Goal: Navigation & Orientation: Find specific page/section

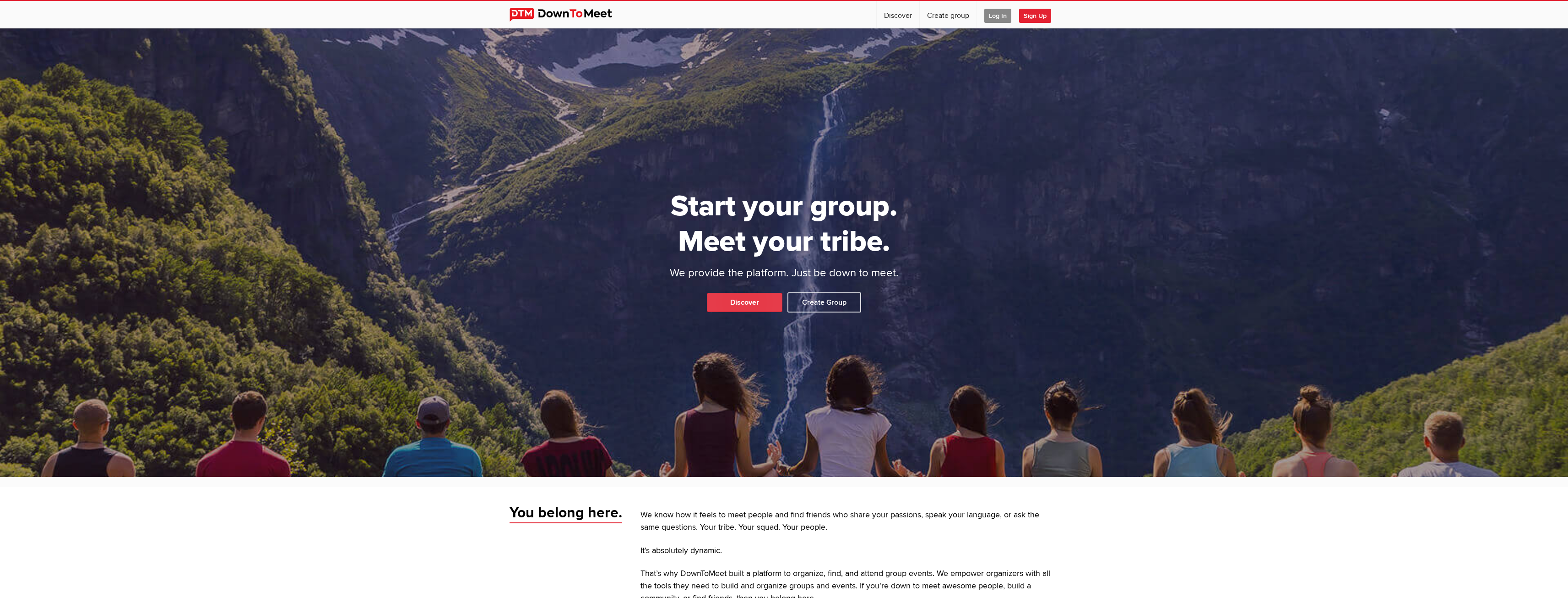
click at [722, 303] on link "Discover" at bounding box center [745, 302] width 75 height 19
select select "null"
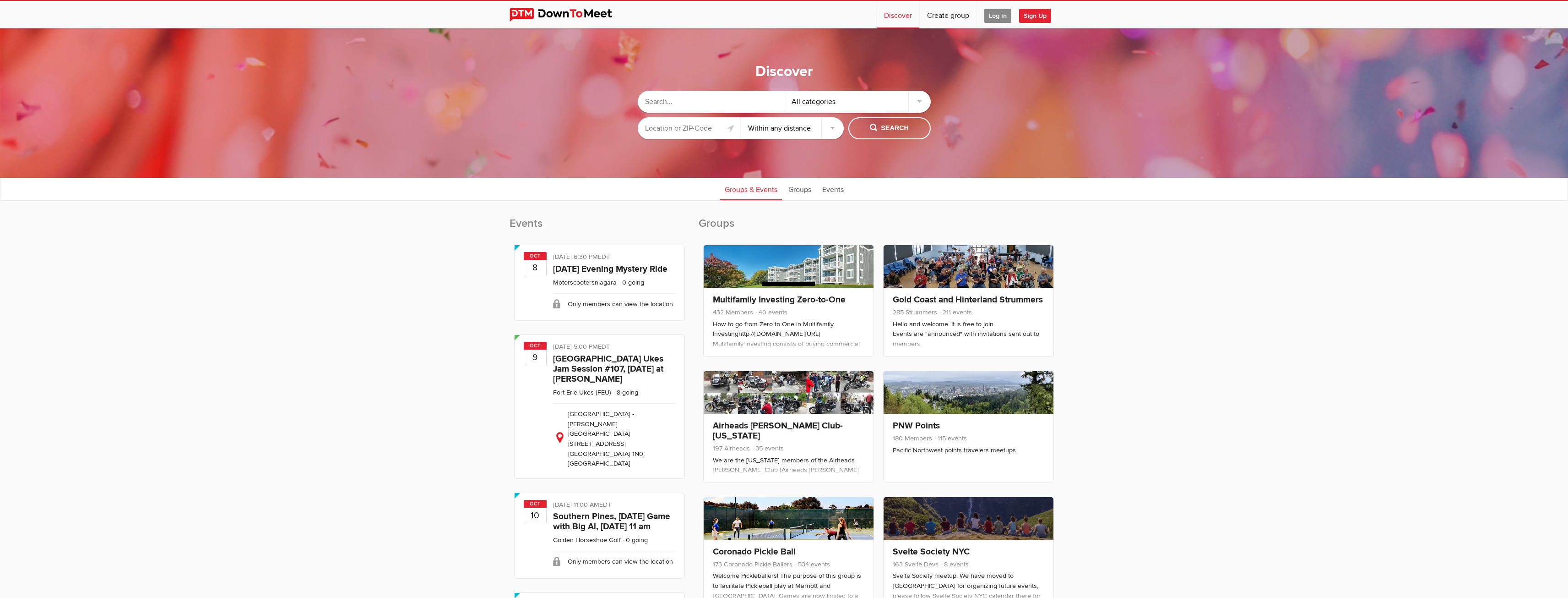
click at [710, 102] on input "text" at bounding box center [711, 102] width 147 height 22
click at [693, 127] on input "text" at bounding box center [690, 129] width 103 height 22
type input "Millbury, MA 01527, USA"
click at [754, 125] on select "Within 10 miles Within 25 miles Within 50 miles Within 100 miles Within any dis…" at bounding box center [793, 129] width 103 height 22
click at [741, 118] on select "Within 10 miles Within 25 miles Within 50 miles Within 100 miles Within any dis…" at bounding box center [793, 129] width 103 height 22
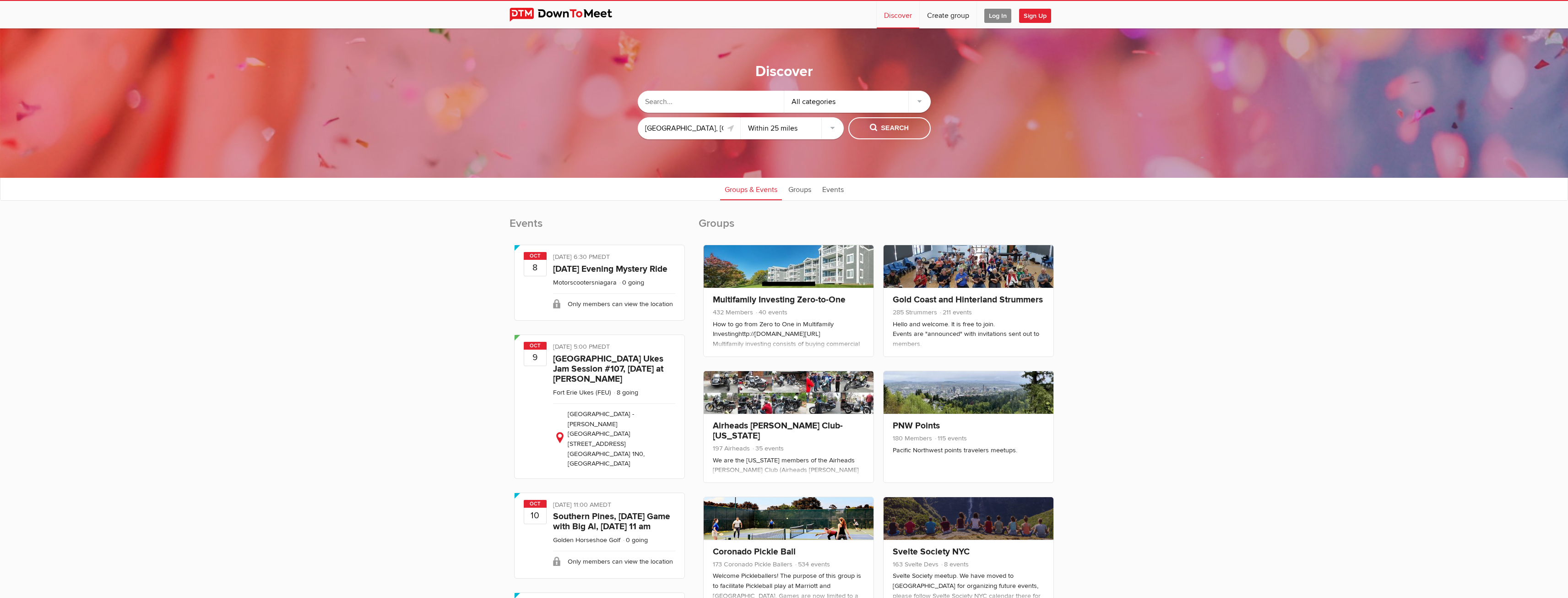
click at [770, 130] on select "Within 10 miles Within 25 miles Within 50 miles Within 100 miles Within any dis…" at bounding box center [793, 129] width 103 height 22
select select "10"
click at [741, 118] on select "Within 10 miles Within 25 miles Within 50 miles Within 100 miles Within any dis…" at bounding box center [793, 129] width 103 height 22
click at [691, 101] on input "text" at bounding box center [711, 102] width 147 height 22
type input "board games"
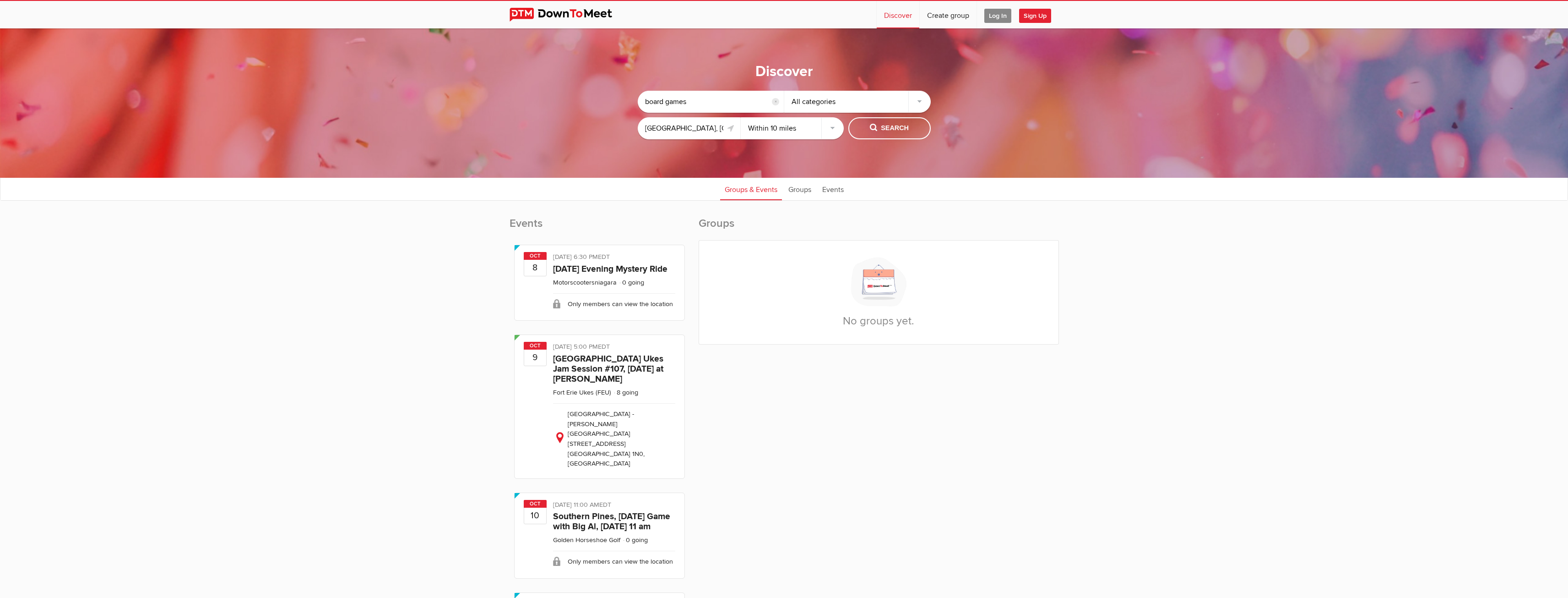
click at [691, 101] on input "board games" at bounding box center [711, 102] width 147 height 22
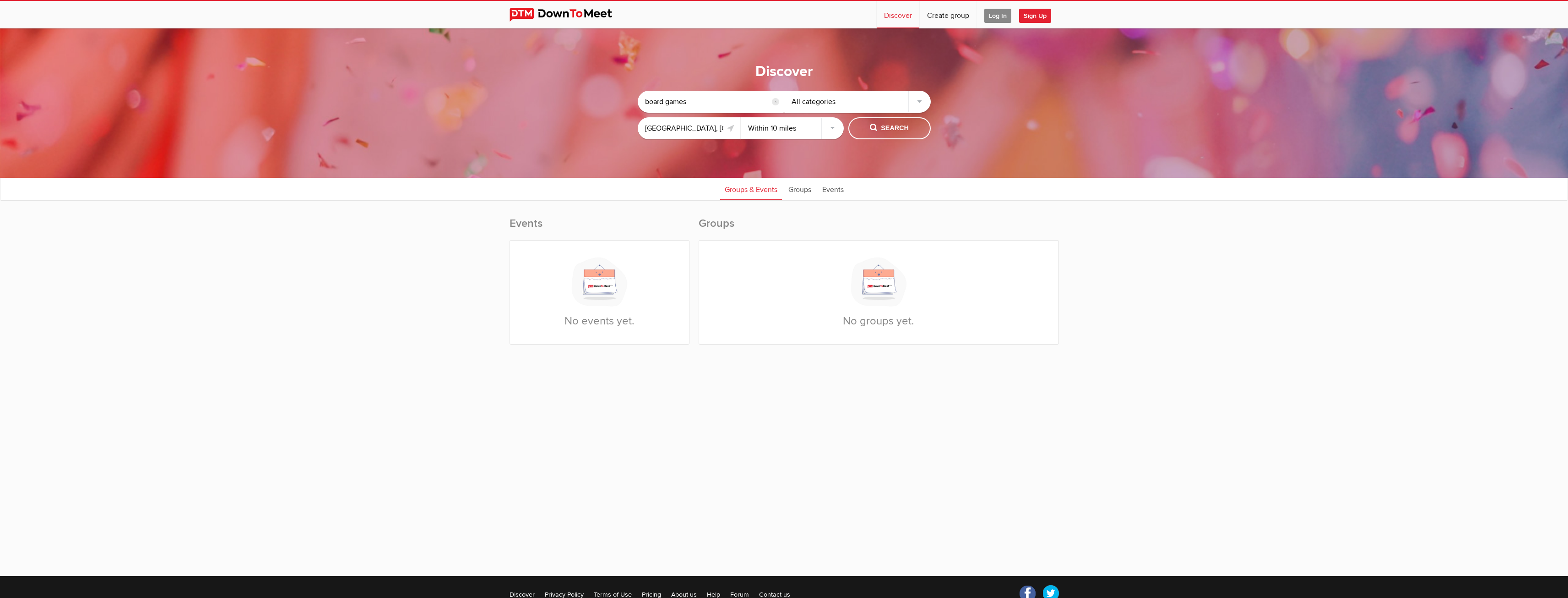
click at [691, 101] on input "board games" at bounding box center [711, 102] width 147 height 22
click at [896, 129] on span "Search" at bounding box center [889, 129] width 39 height 10
click at [808, 194] on link "Groups" at bounding box center [799, 189] width 32 height 23
click at [696, 102] on input "text" at bounding box center [711, 102] width 147 height 22
click at [522, 12] on img at bounding box center [568, 15] width 117 height 14
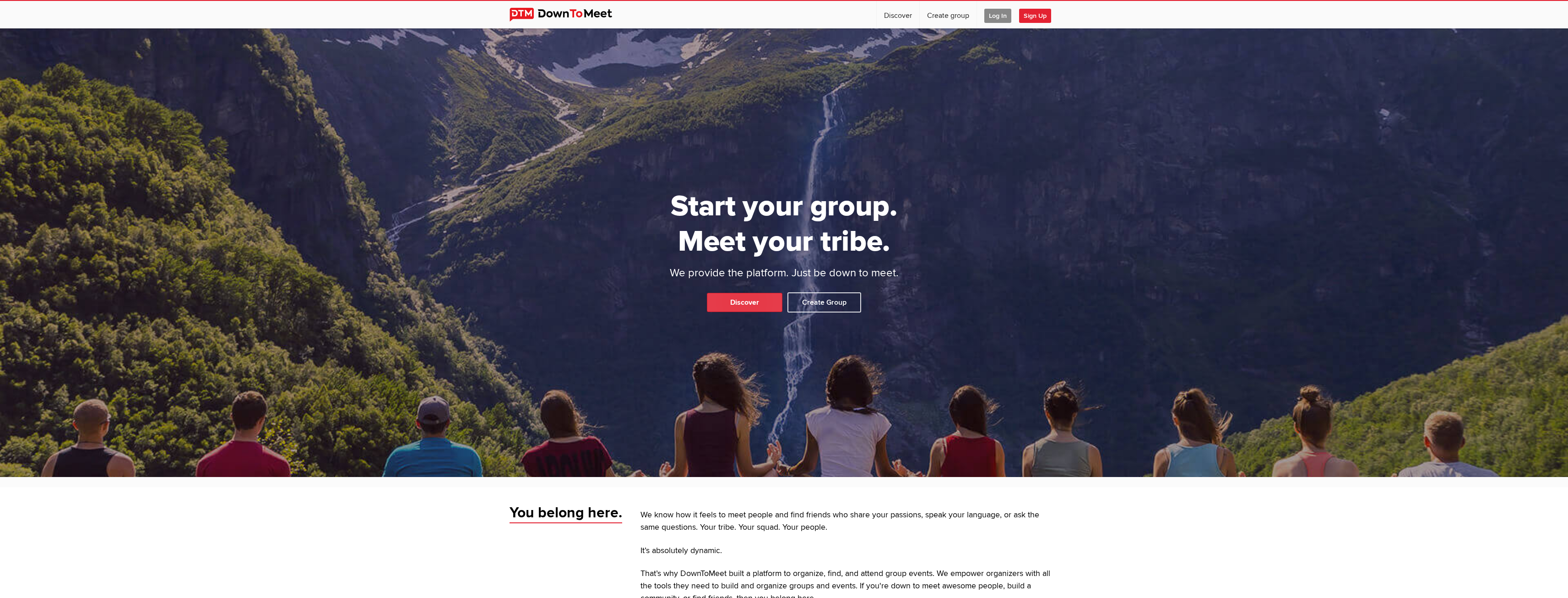
click at [727, 300] on link "Discover" at bounding box center [745, 302] width 75 height 19
select select "null"
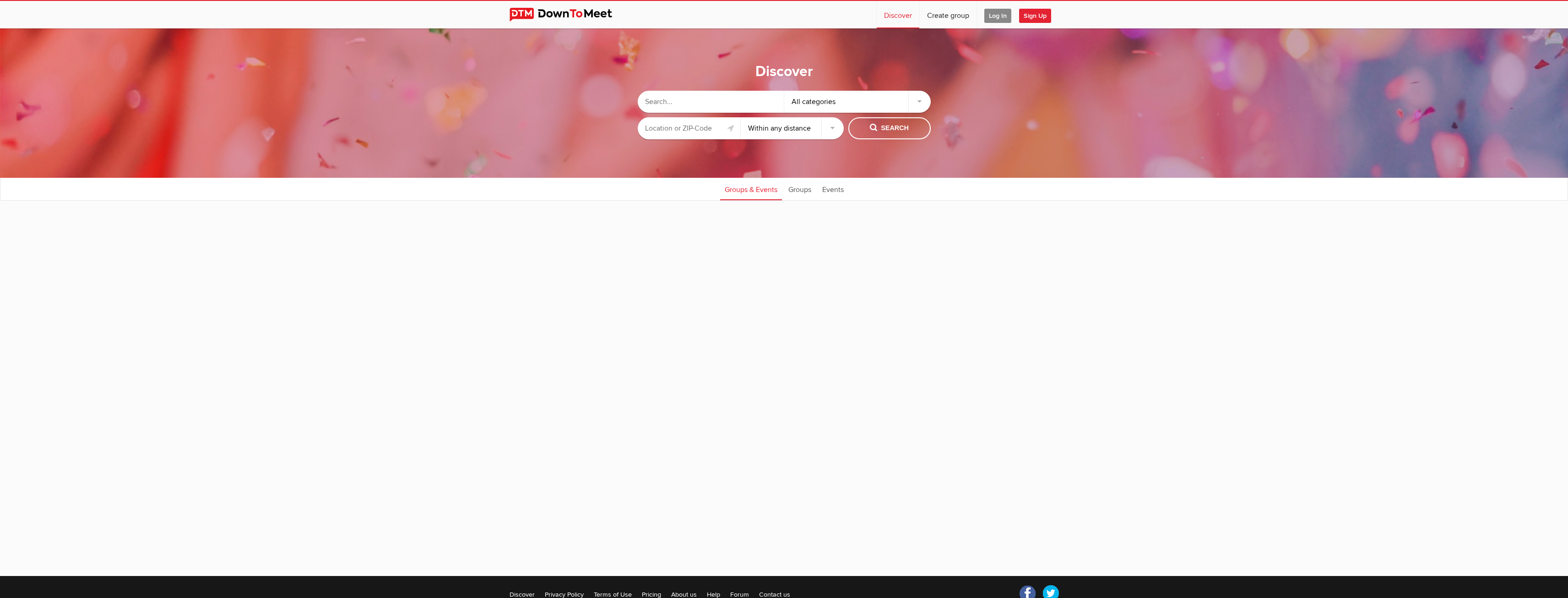
click at [696, 135] on input "text" at bounding box center [690, 129] width 103 height 22
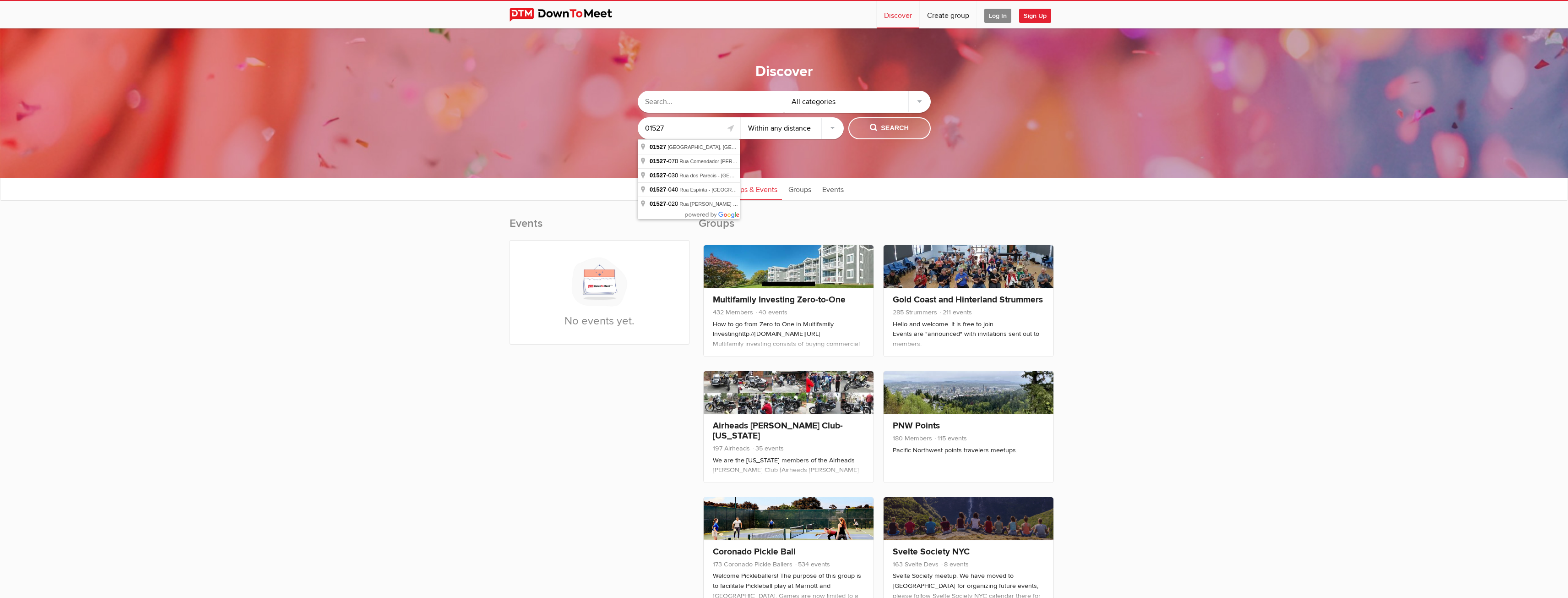
type input "01527"
click at [889, 133] on span "Search" at bounding box center [889, 129] width 39 height 10
click at [811, 130] on select "Within 10 miles Within 25 miles Within 50 miles Within 100 miles Within any dis…" at bounding box center [793, 129] width 103 height 22
click at [741, 118] on select "Within 10 miles Within 25 miles Within 50 miles Within 100 miles Within any dis…" at bounding box center [793, 129] width 103 height 22
click at [896, 132] on span "Search" at bounding box center [889, 129] width 39 height 10
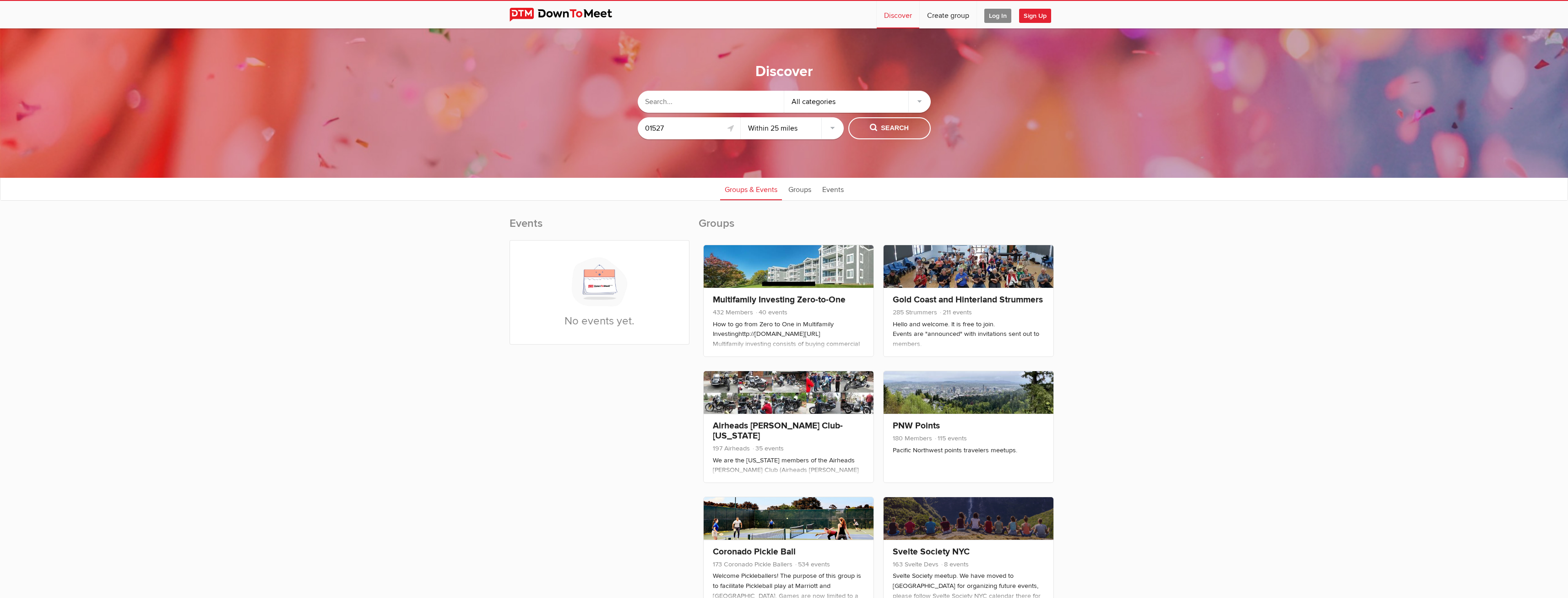
click at [795, 127] on select "Within 10 miles Within 25 miles Within 50 miles Within 100 miles Within any dis…" at bounding box center [793, 129] width 103 height 22
click at [741, 118] on select "Within 10 miles Within 25 miles Within 50 miles Within 100 miles Within any dis…" at bounding box center [793, 129] width 103 height 22
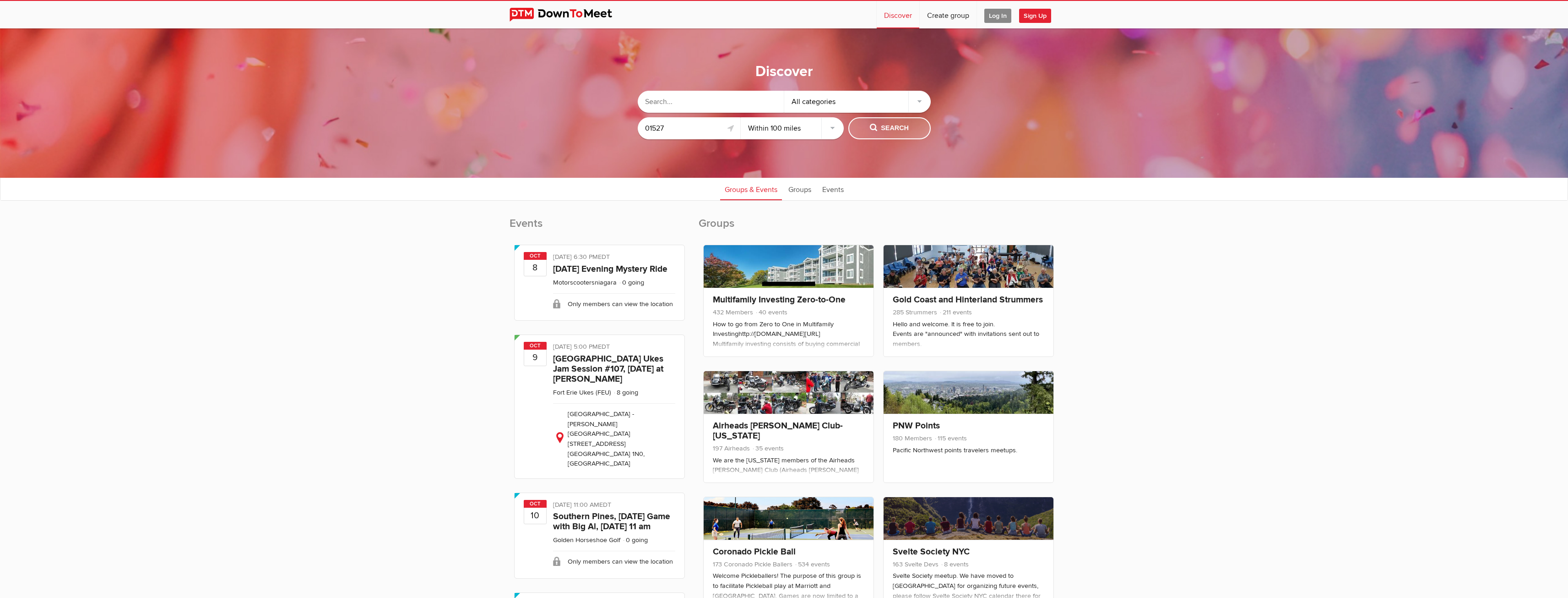
click at [886, 131] on span "Search" at bounding box center [889, 129] width 39 height 10
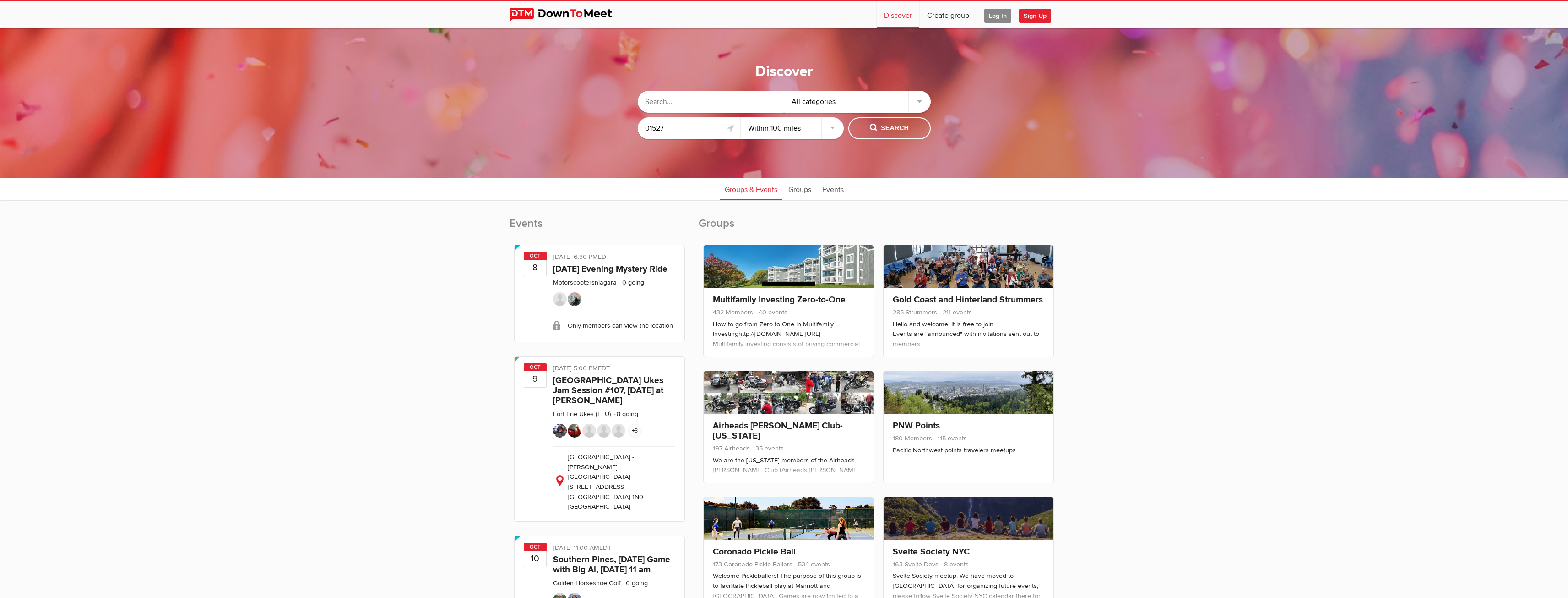
click at [789, 131] on select "Within 10 miles Within 25 miles Within 50 miles Within 100 miles Within any dis…" at bounding box center [793, 129] width 103 height 22
select select "25"
click at [741, 118] on select "Within 10 miles Within 25 miles Within 50 miles Within 100 miles Within any dis…" at bounding box center [793, 129] width 103 height 22
click at [872, 152] on div "Discover All categories 01527 Within 10 miles Within 25 miles Within 50 miles W…" at bounding box center [784, 103] width 1568 height 149
click at [873, 131] on span "Search" at bounding box center [889, 129] width 39 height 10
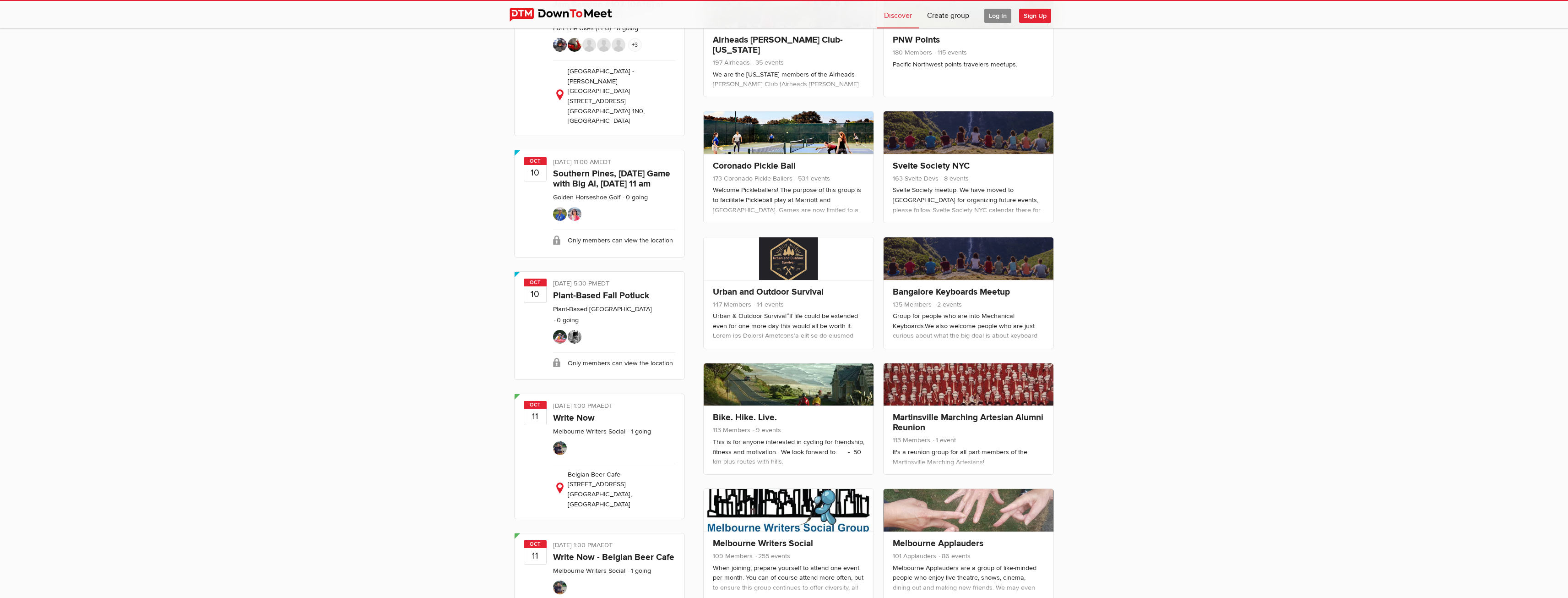
scroll to position [550, 0]
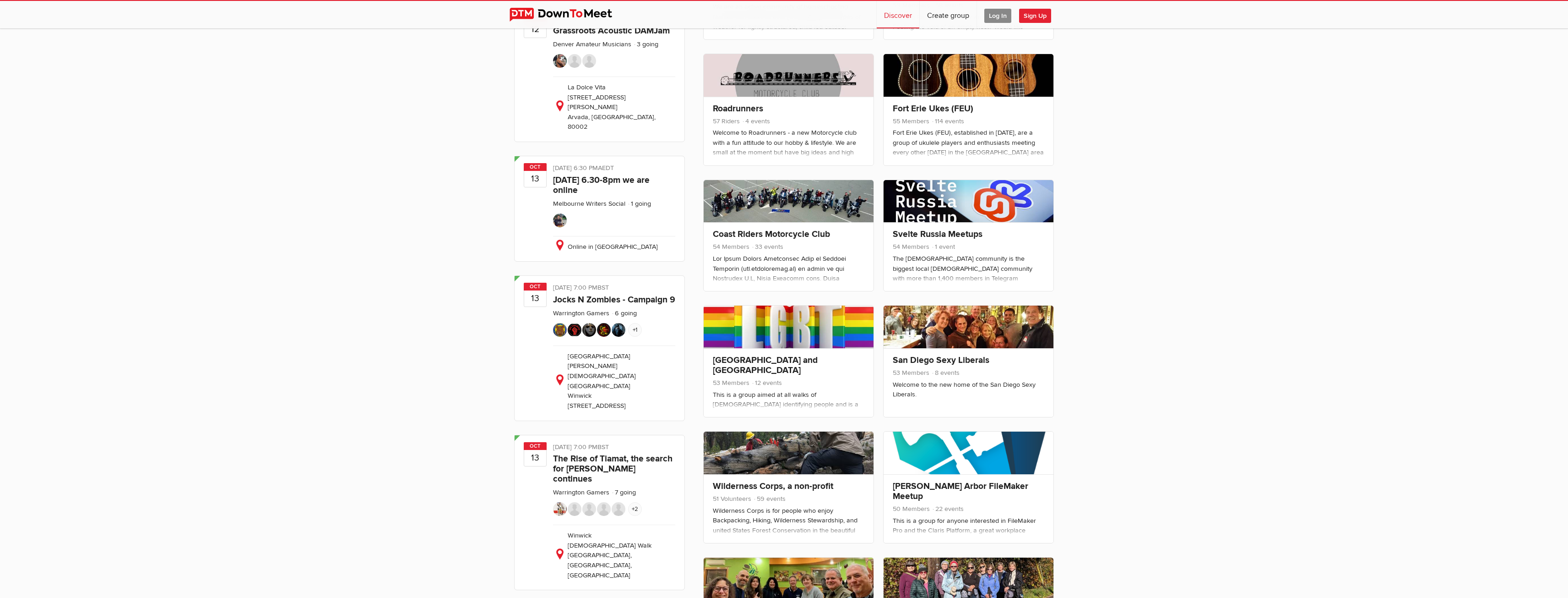
drag, startPoint x: 1171, startPoint y: 325, endPoint x: 1115, endPoint y: 491, distance: 175.2
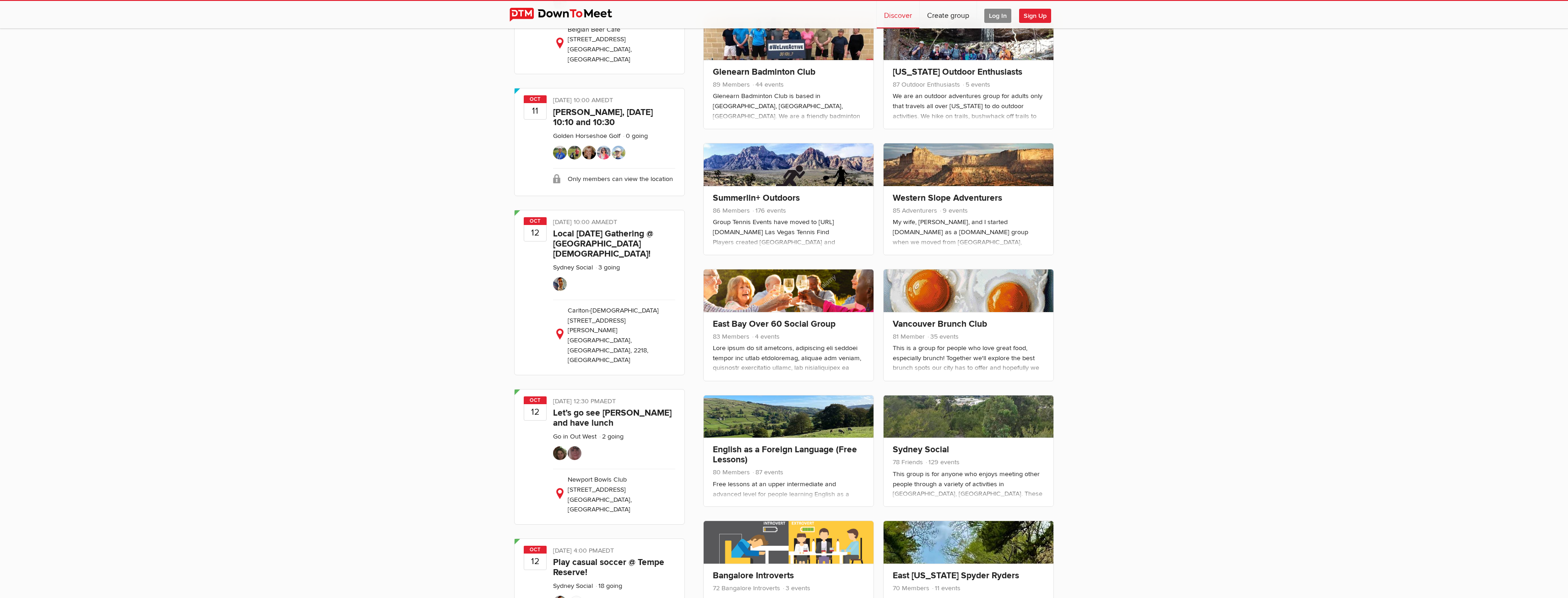
scroll to position [0, 0]
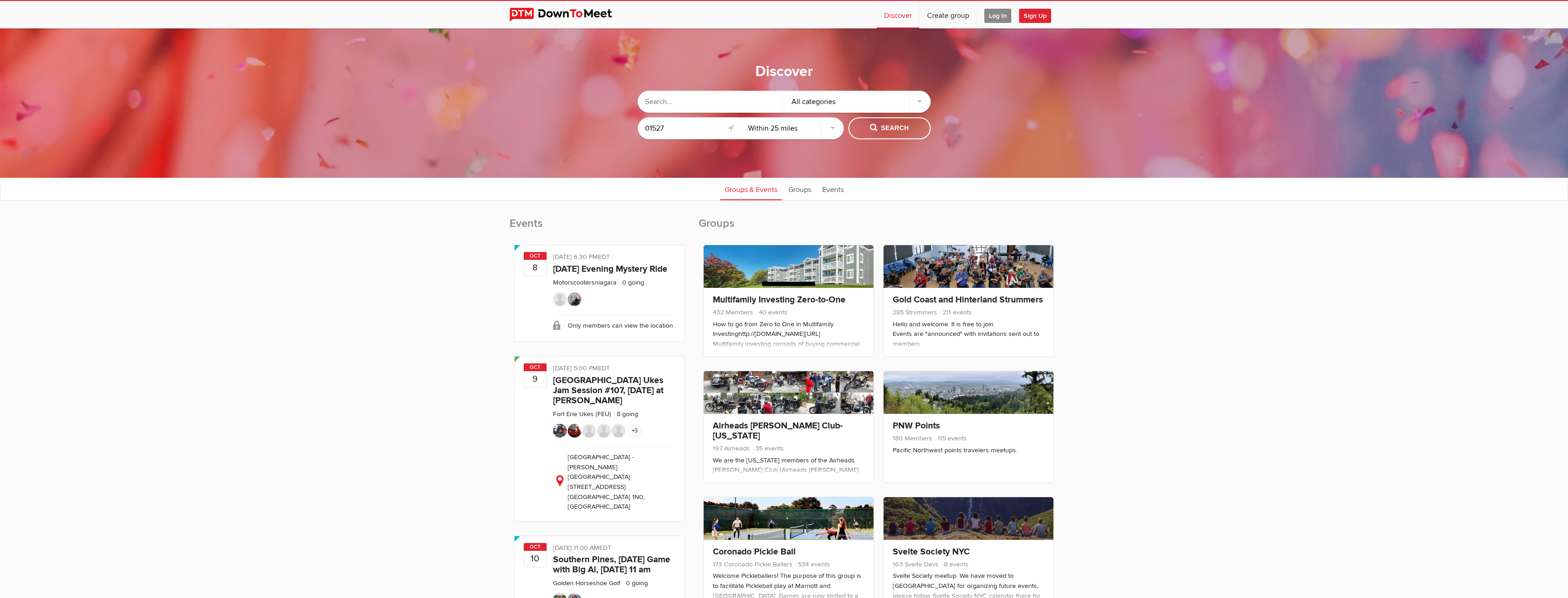
drag, startPoint x: 1125, startPoint y: 317, endPoint x: 1100, endPoint y: 145, distance: 173.8
click at [742, 100] on input "text" at bounding box center [711, 102] width 147 height 22
click at [793, 190] on link "Groups" at bounding box center [799, 189] width 32 height 23
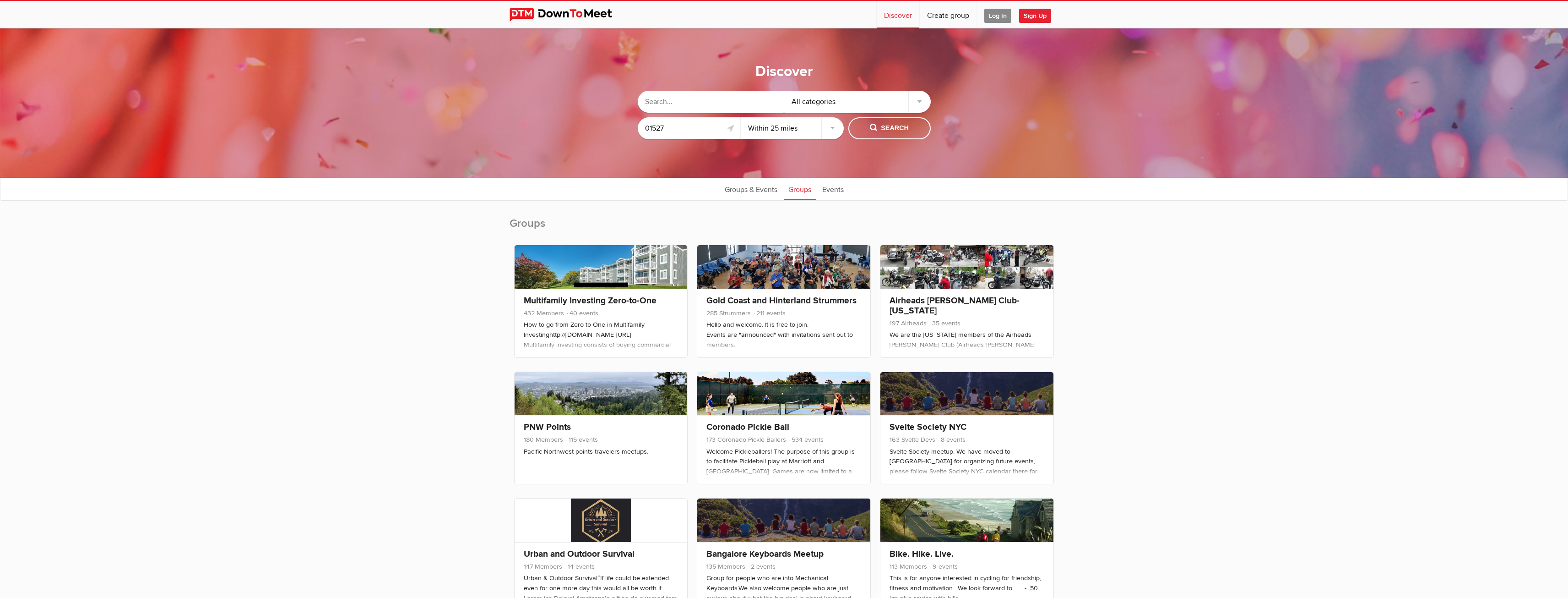
click at [793, 190] on link "Groups" at bounding box center [799, 189] width 32 height 23
click at [758, 189] on link "Groups & Events" at bounding box center [751, 189] width 62 height 23
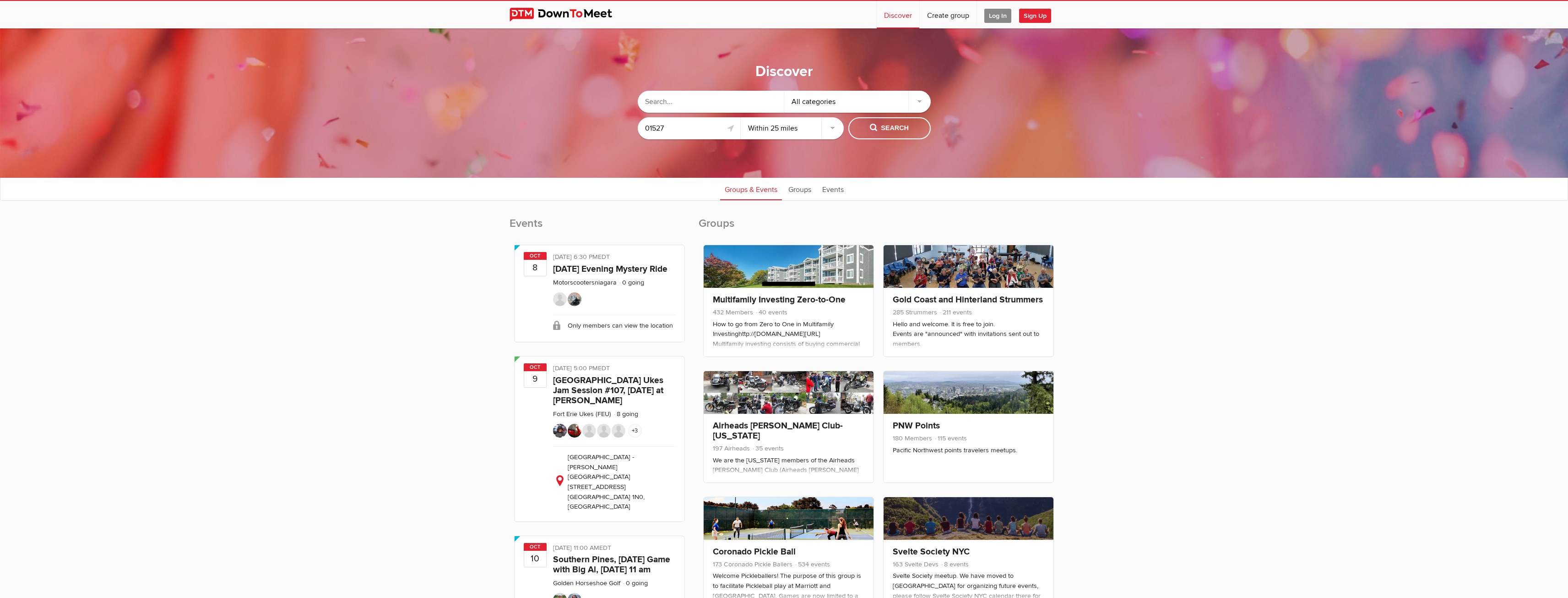
click at [739, 102] on input "text" at bounding box center [711, 102] width 147 height 22
type input "veg"
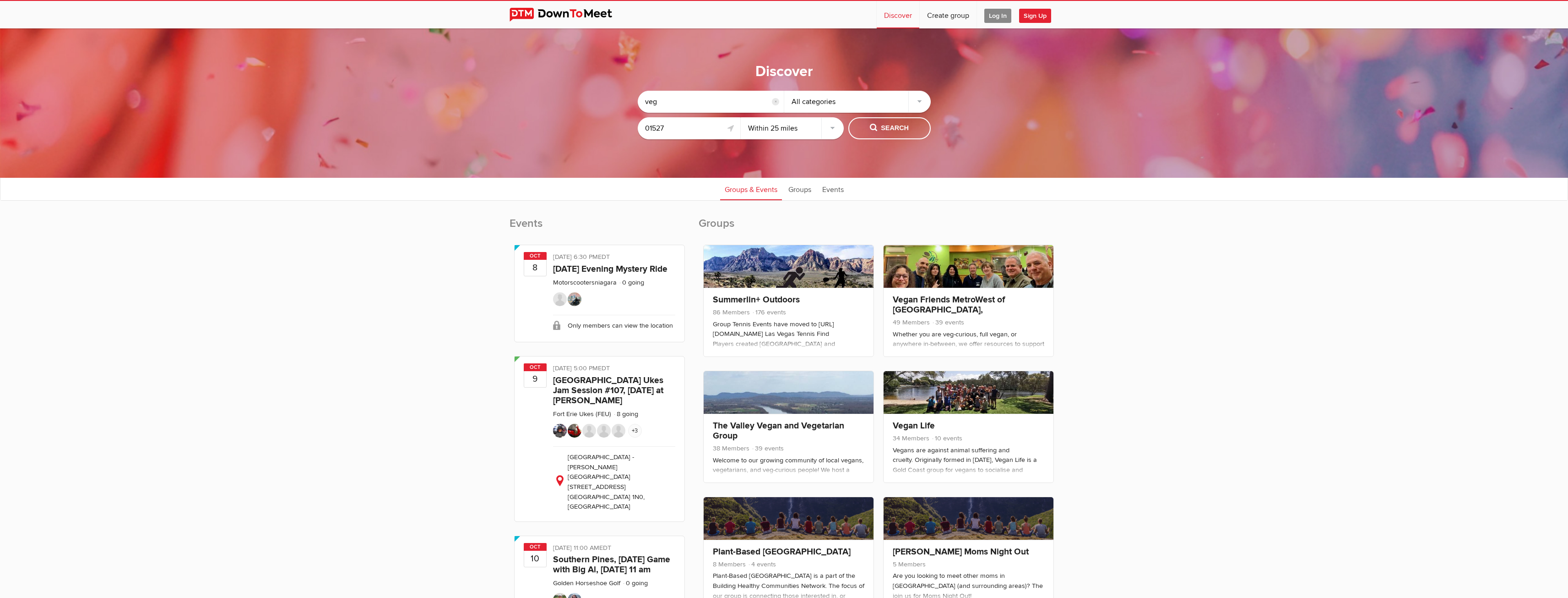
click at [791, 126] on select "Within 10 miles Within 25 miles Within 50 miles Within 100 miles Within any dis…" at bounding box center [793, 129] width 103 height 22
select select "50"
click at [741, 118] on select "Within 10 miles Within 25 miles Within 50 miles Within 100 miles Within any dis…" at bounding box center [793, 129] width 103 height 22
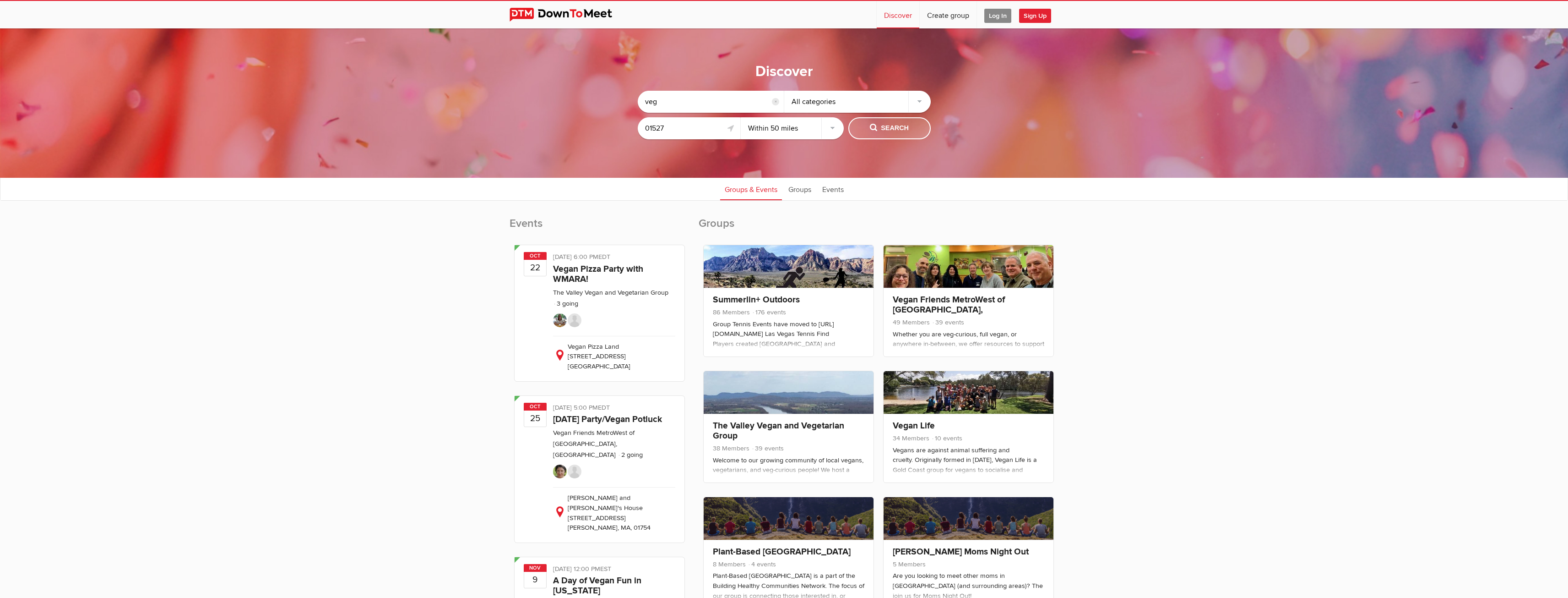
click at [890, 130] on span "Search" at bounding box center [889, 129] width 39 height 10
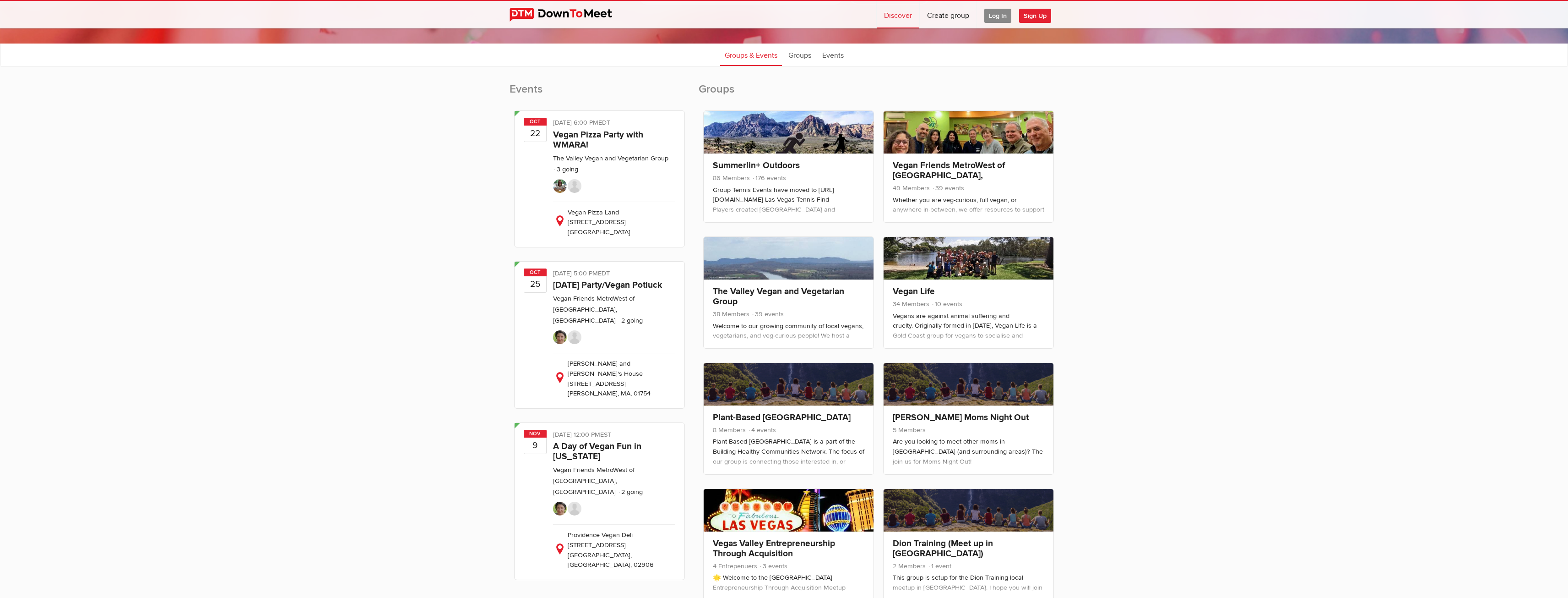
scroll to position [137, 0]
